Goal: Task Accomplishment & Management: Manage account settings

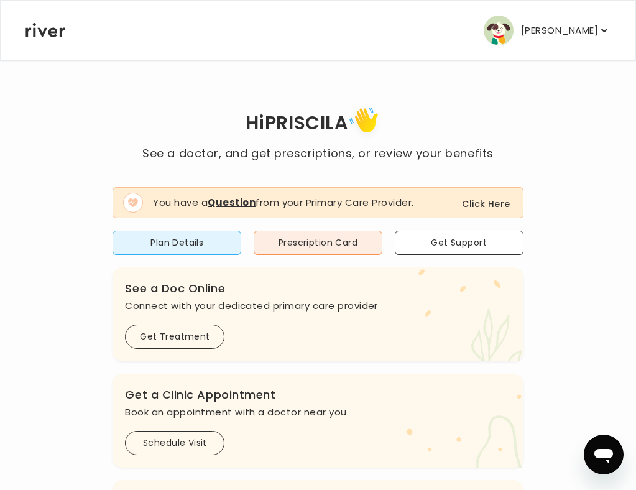
click at [243, 202] on strong "Question" at bounding box center [232, 202] width 48 height 13
click at [489, 200] on button "Click Here" at bounding box center [486, 204] width 48 height 15
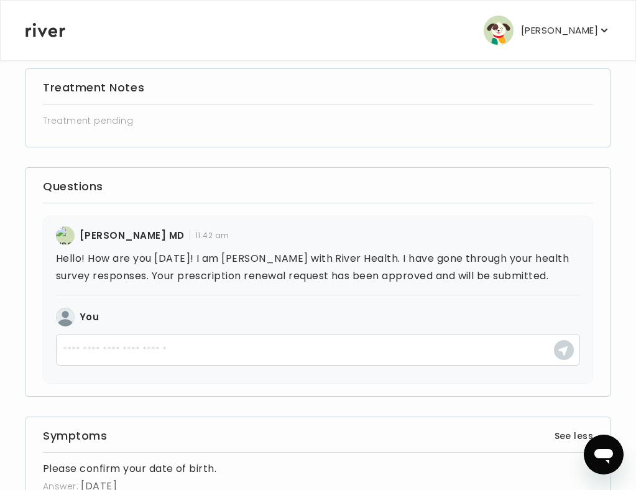
scroll to position [245, 0]
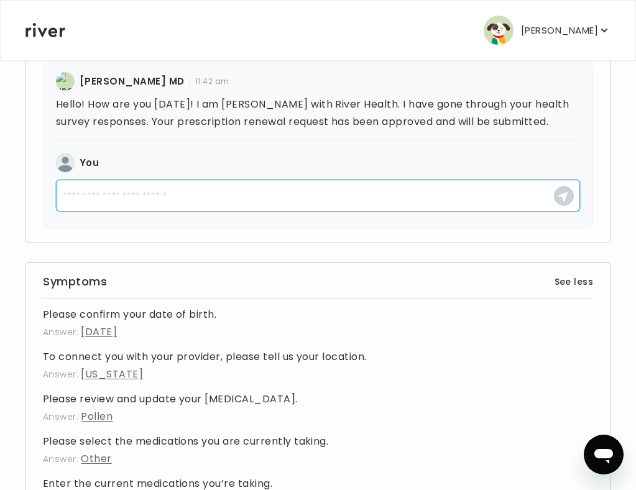
click at [194, 194] on textarea at bounding box center [318, 196] width 524 height 32
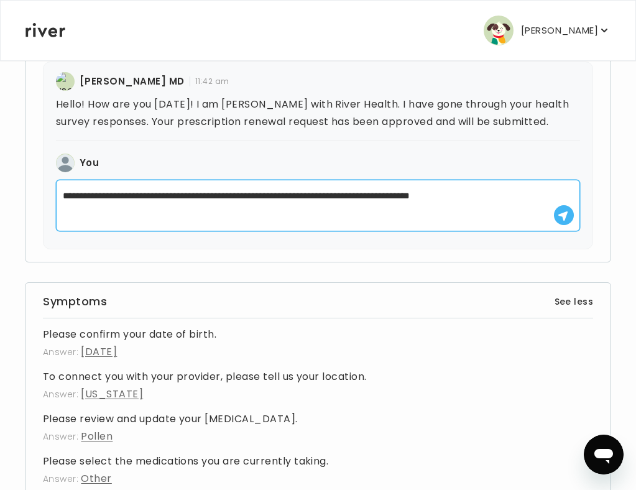
type textarea "**********"
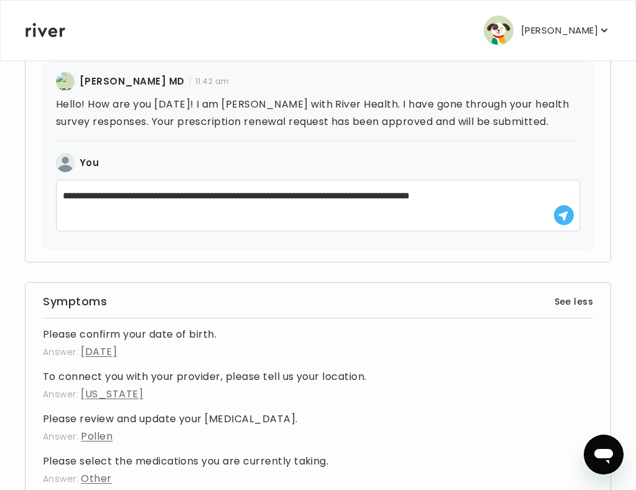
click at [567, 218] on icon "button" at bounding box center [563, 216] width 11 height 11
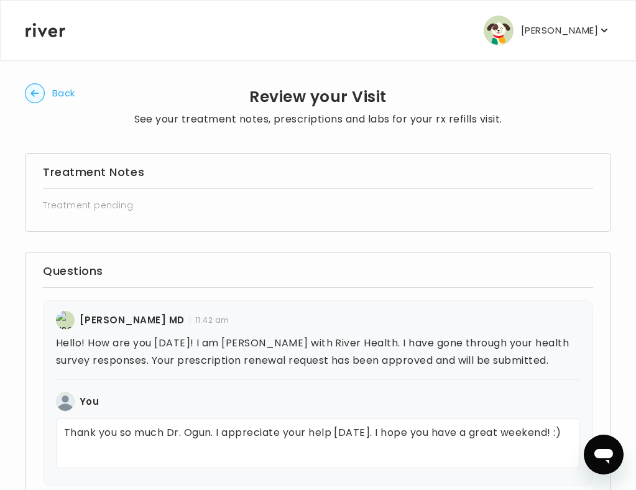
scroll to position [0, 0]
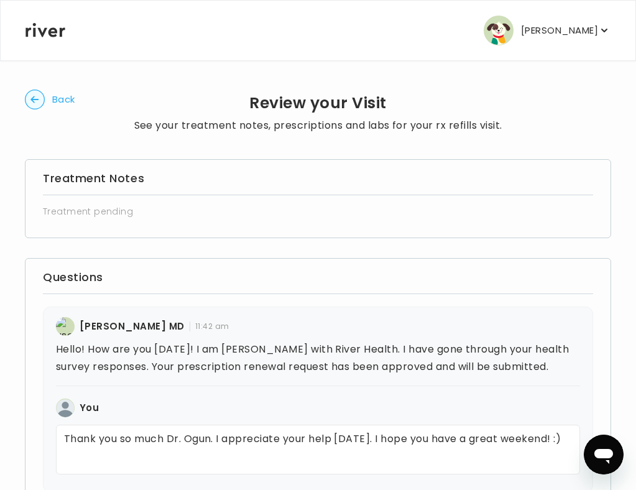
click at [129, 210] on span "Treatment pending" at bounding box center [94, 211] width 102 height 12
click at [42, 98] on circle "button" at bounding box center [34, 99] width 19 height 19
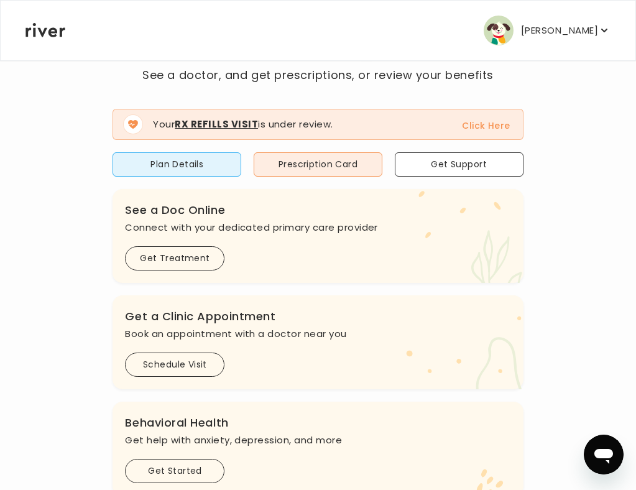
scroll to position [73, 0]
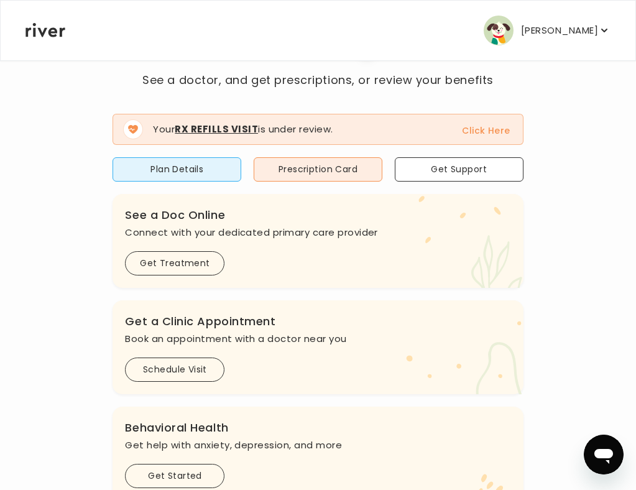
click at [498, 127] on button "Click Here" at bounding box center [486, 130] width 48 height 15
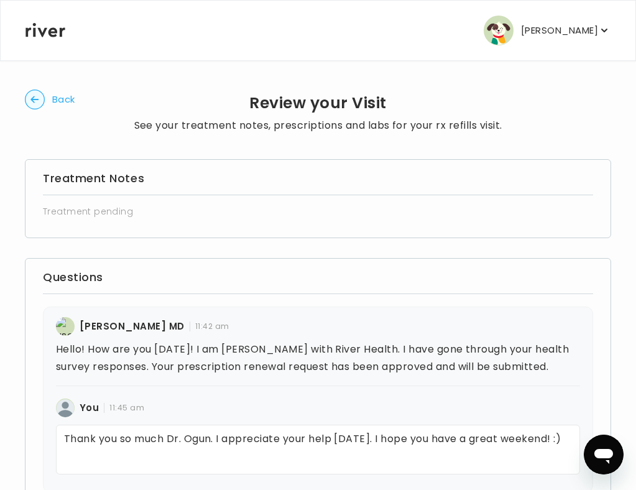
click at [35, 93] on circle "button" at bounding box center [34, 99] width 19 height 19
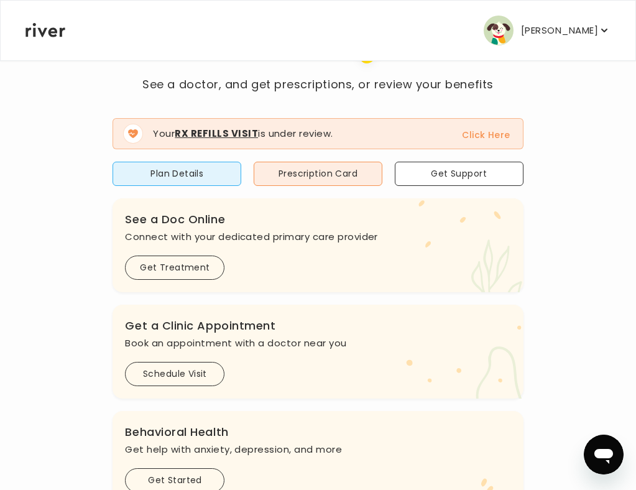
scroll to position [73, 0]
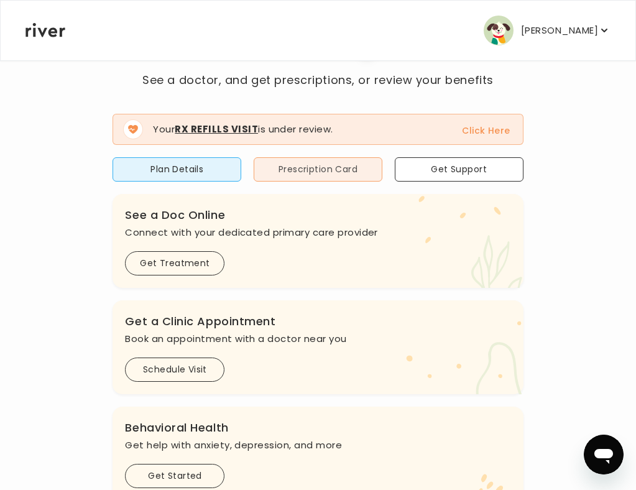
click at [336, 169] on button "Prescription Card" at bounding box center [318, 169] width 129 height 24
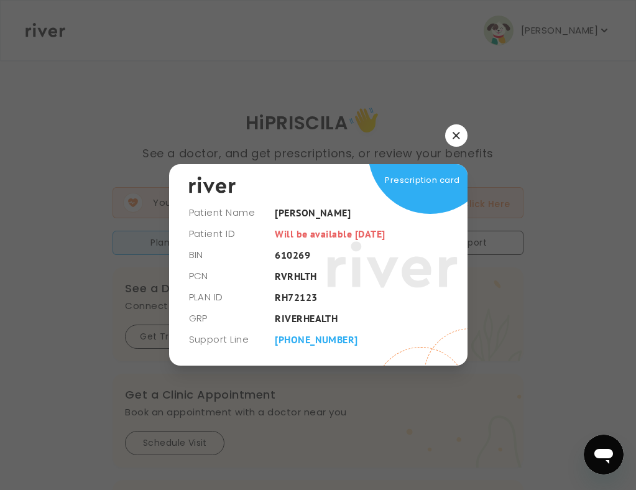
click at [459, 137] on icon "button" at bounding box center [456, 135] width 7 height 7
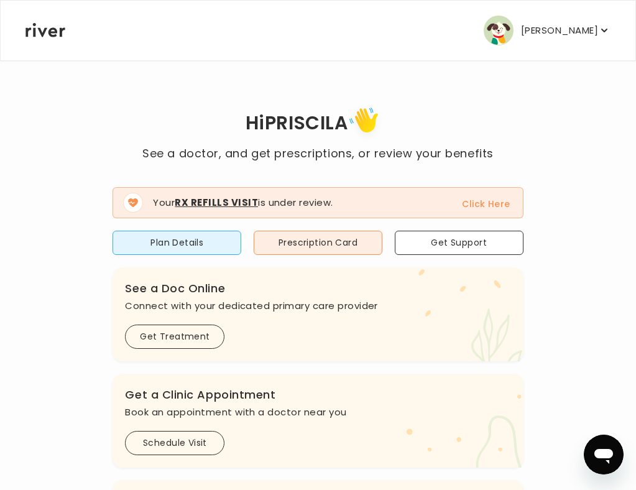
click at [578, 34] on p "[PERSON_NAME]" at bounding box center [559, 30] width 77 height 17
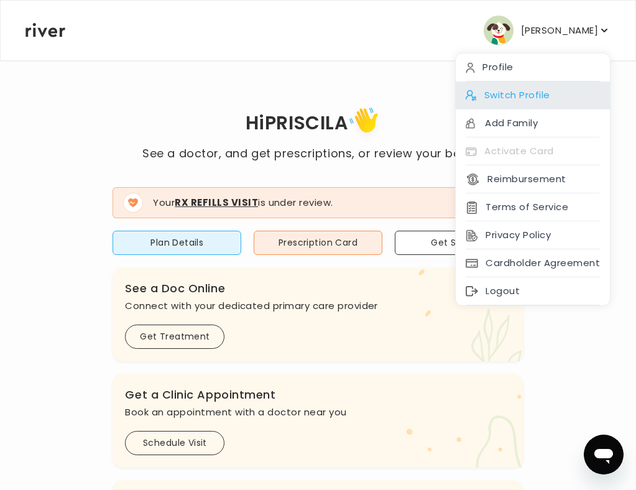
click at [534, 98] on div "Switch Profile" at bounding box center [533, 95] width 154 height 28
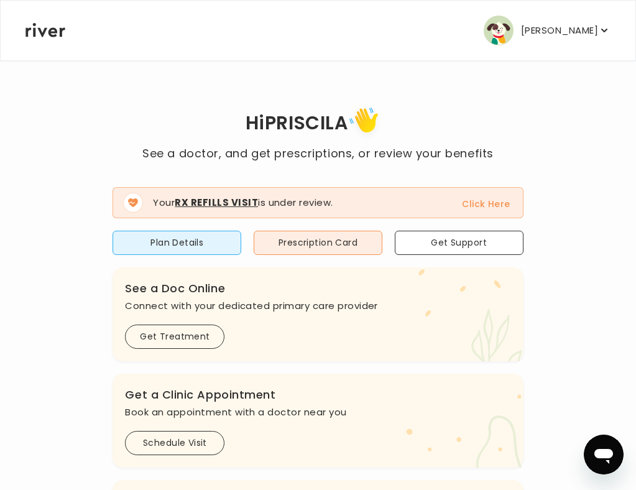
click at [549, 29] on p "[PERSON_NAME]" at bounding box center [559, 30] width 77 height 17
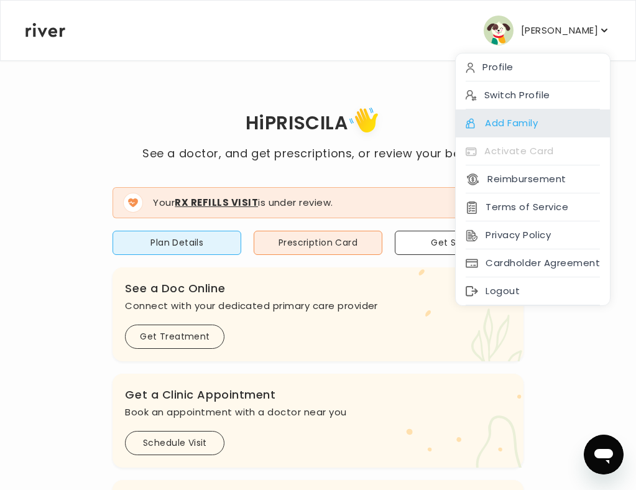
click at [527, 124] on div "Add Family" at bounding box center [533, 123] width 154 height 28
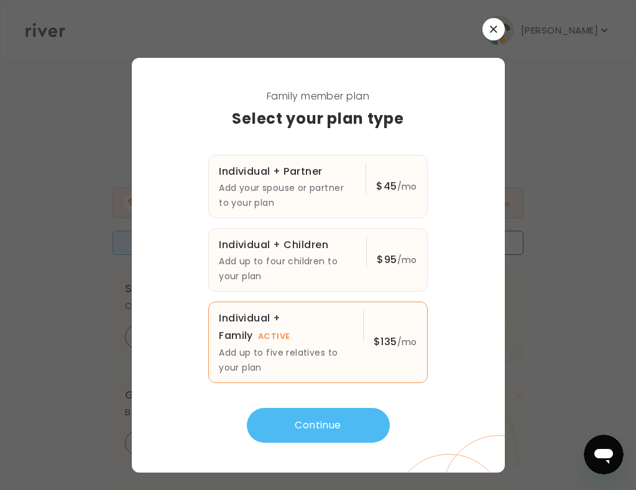
click at [307, 422] on button "Continue" at bounding box center [318, 425] width 143 height 35
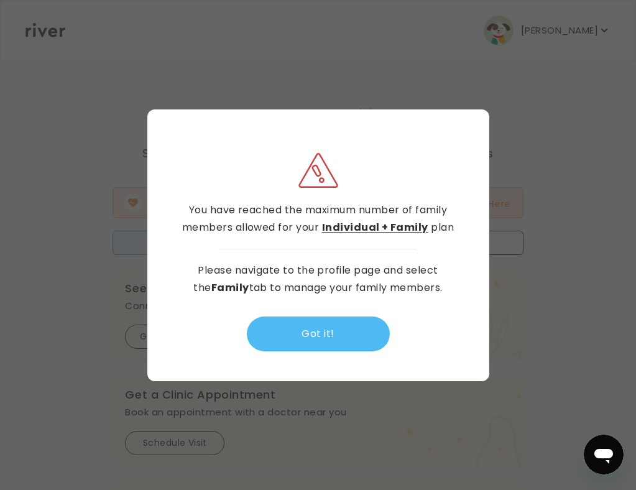
click at [334, 343] on button "Got it!" at bounding box center [318, 334] width 143 height 35
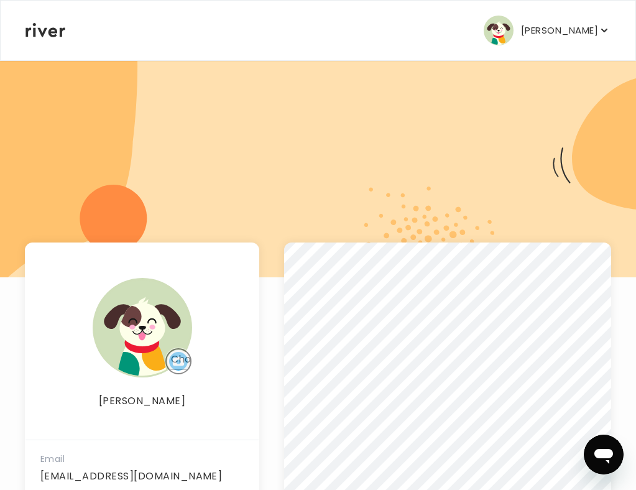
click at [181, 364] on input "file" at bounding box center [178, 361] width 25 height 25
type input "**********"
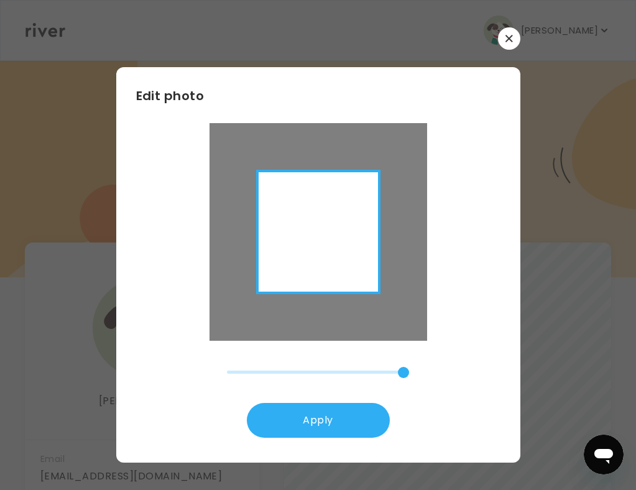
type input "******"
drag, startPoint x: 326, startPoint y: 262, endPoint x: 312, endPoint y: 276, distance: 19.3
click at [312, 276] on div at bounding box center [313, 245] width 134 height 179
click at [331, 419] on button "Apply" at bounding box center [318, 420] width 143 height 35
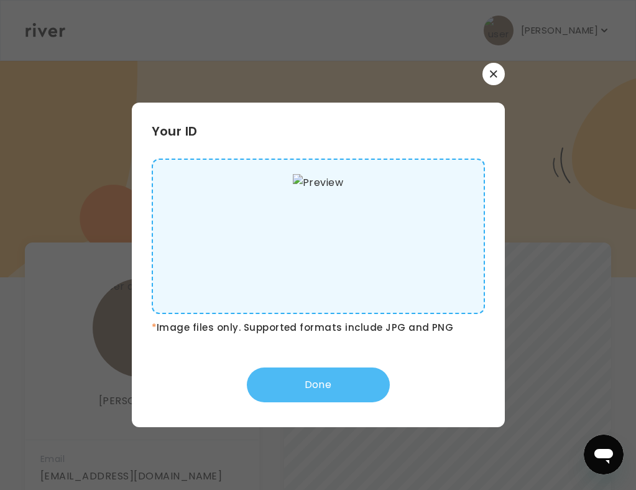
click at [336, 385] on button "Done" at bounding box center [318, 385] width 143 height 35
